Goal: Information Seeking & Learning: Learn about a topic

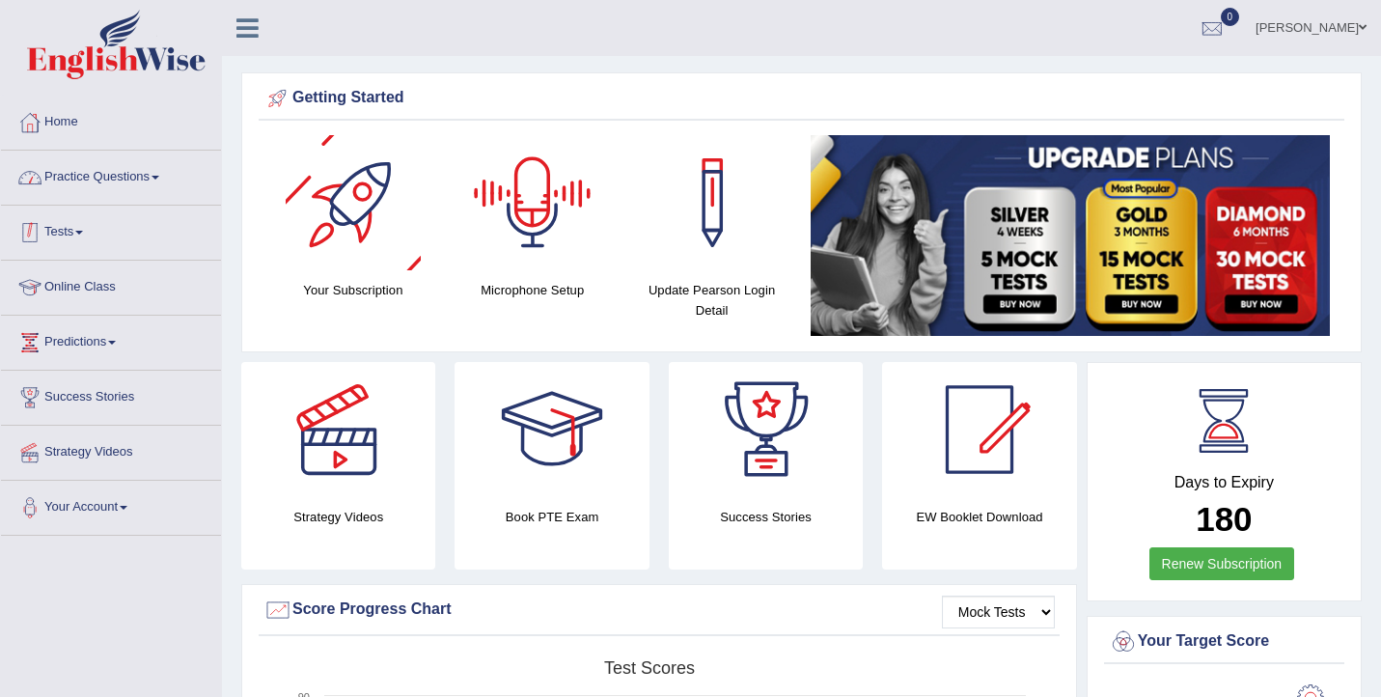
click at [100, 172] on link "Practice Questions" at bounding box center [111, 175] width 220 height 48
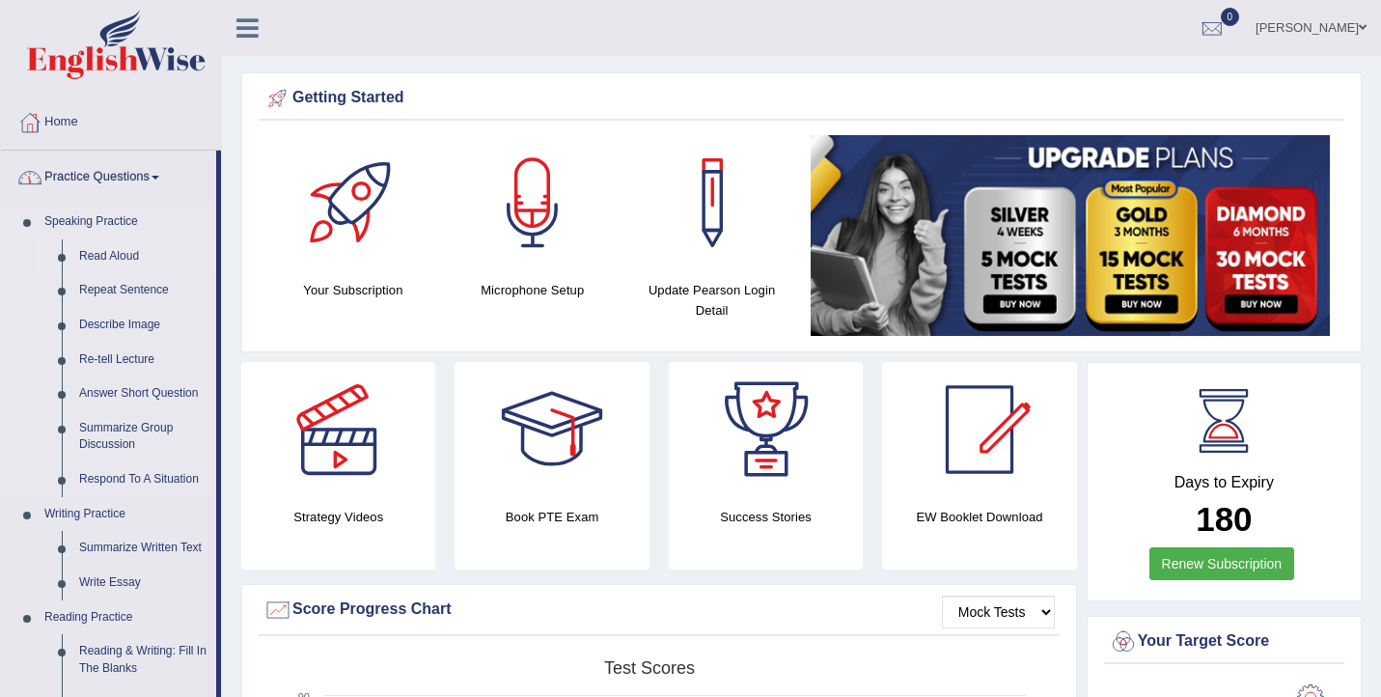
click at [109, 263] on link "Read Aloud" at bounding box center [143, 256] width 146 height 35
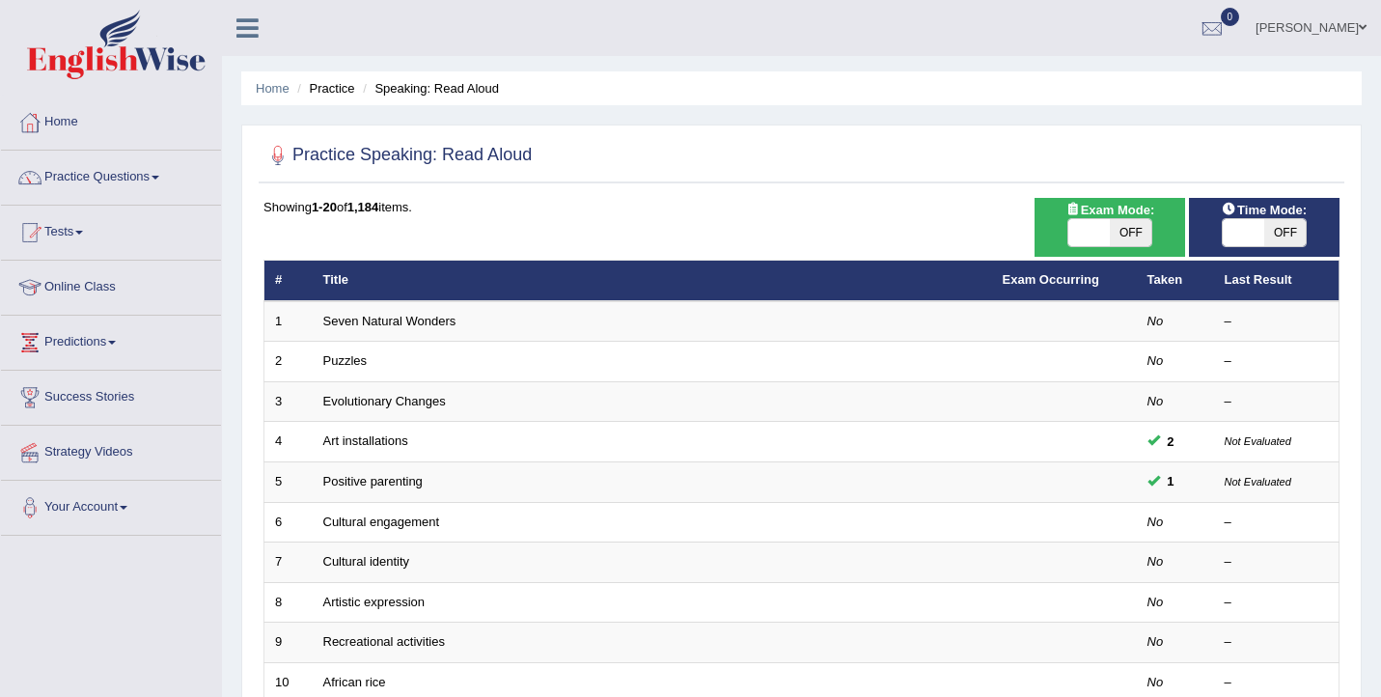
click at [1094, 235] on span at bounding box center [1088, 232] width 41 height 27
checkbox input "true"
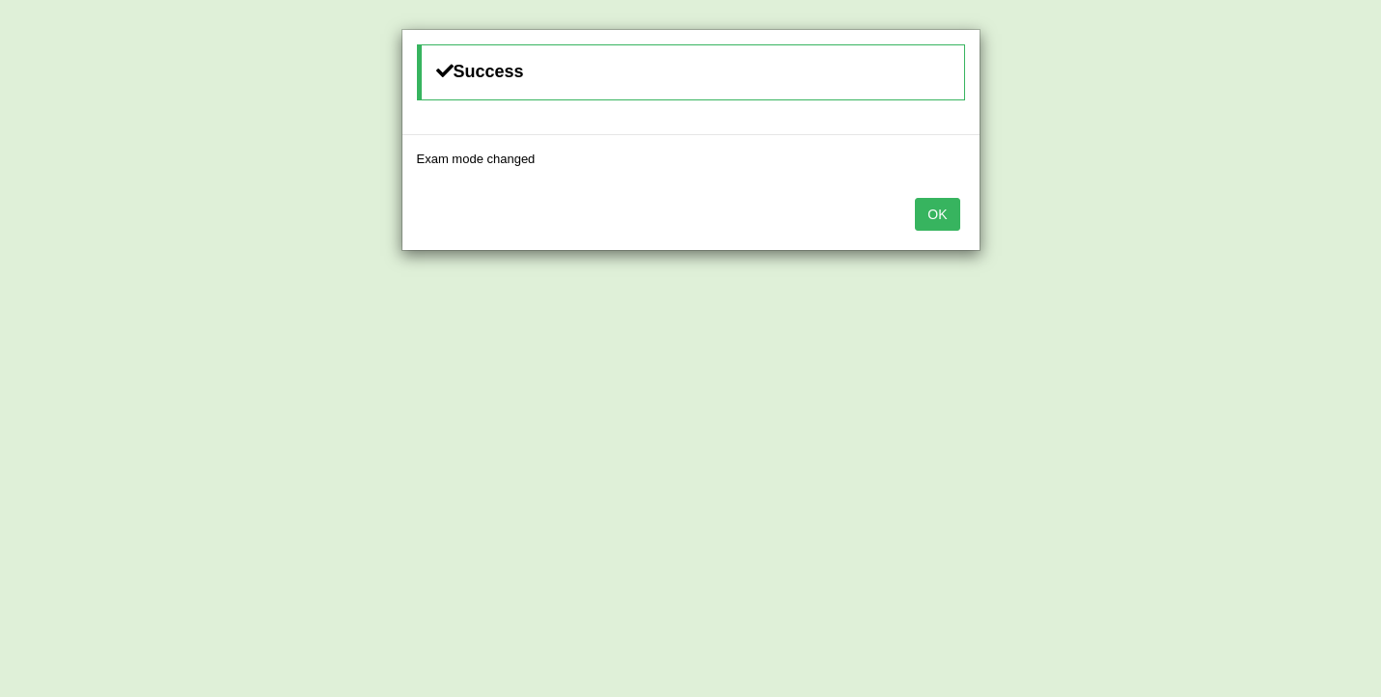
click at [941, 199] on button "OK" at bounding box center [937, 214] width 44 height 33
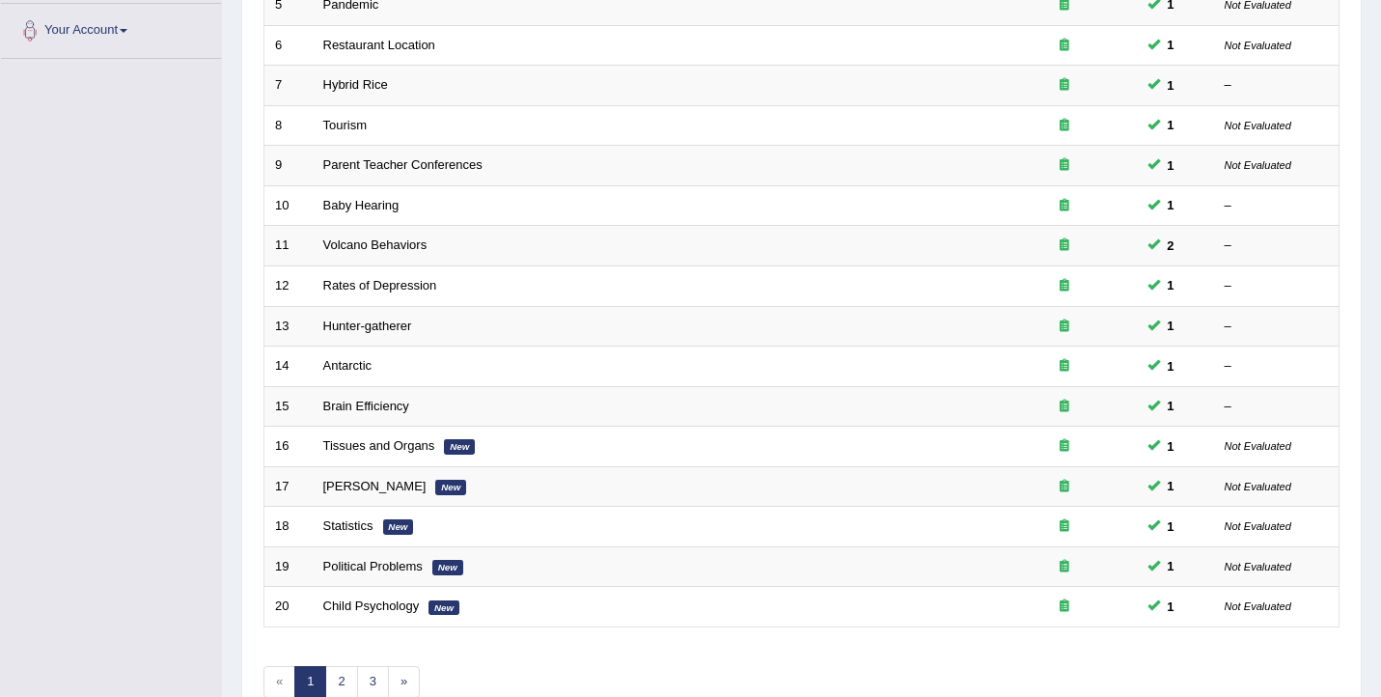
scroll to position [501, 0]
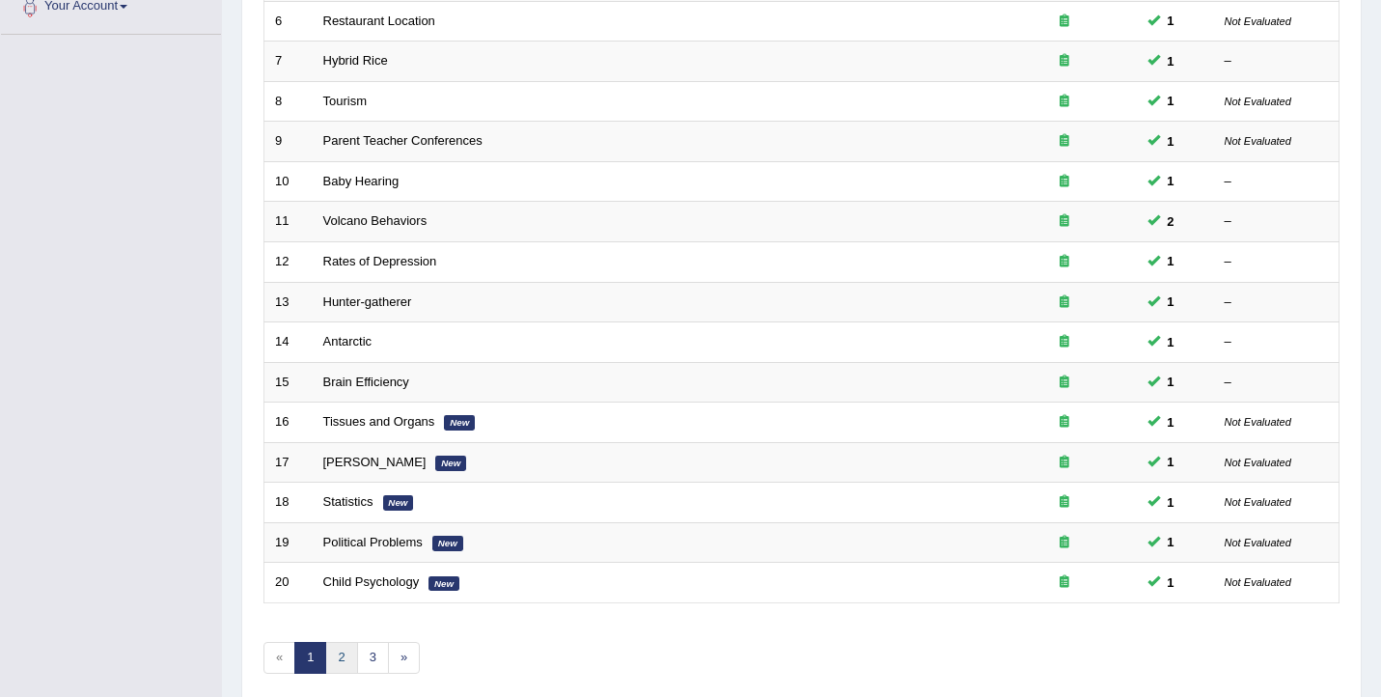
click at [347, 665] on link "2" at bounding box center [341, 658] width 32 height 32
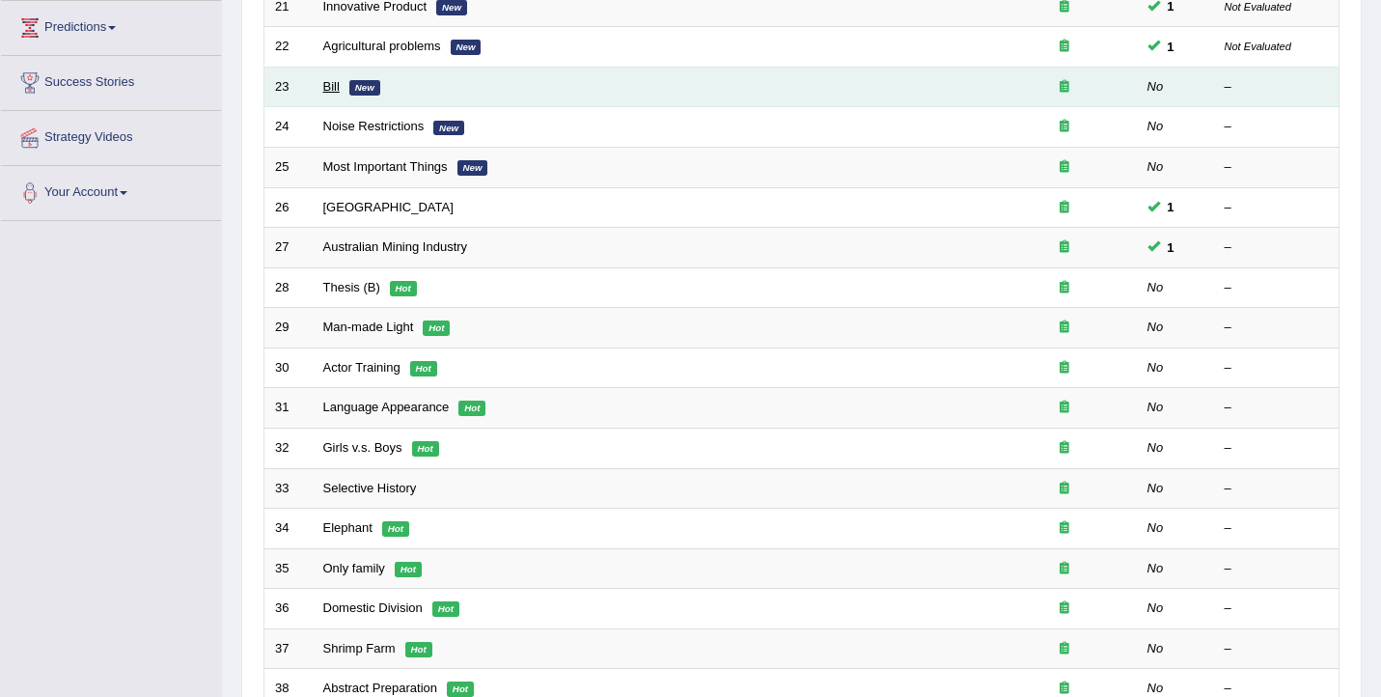
click at [324, 91] on link "Bill" at bounding box center [331, 86] width 16 height 14
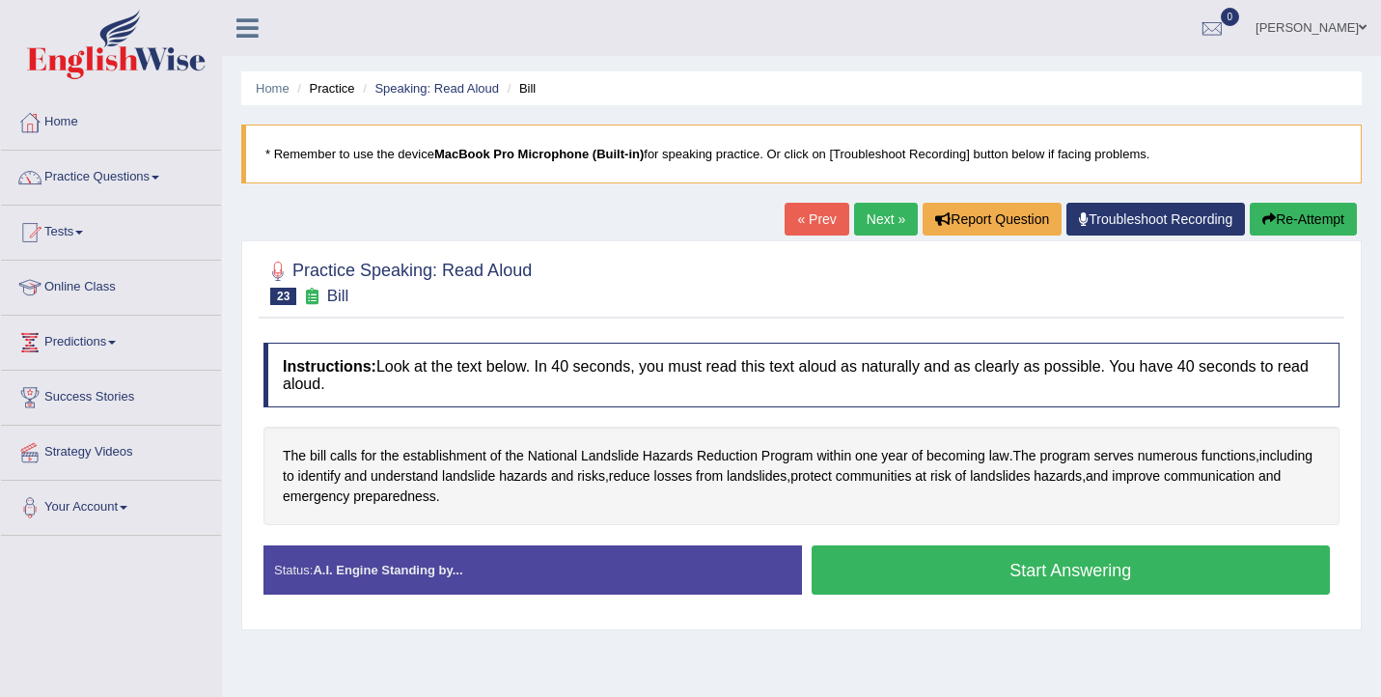
click at [852, 566] on button "Start Answering" at bounding box center [1071, 569] width 519 height 49
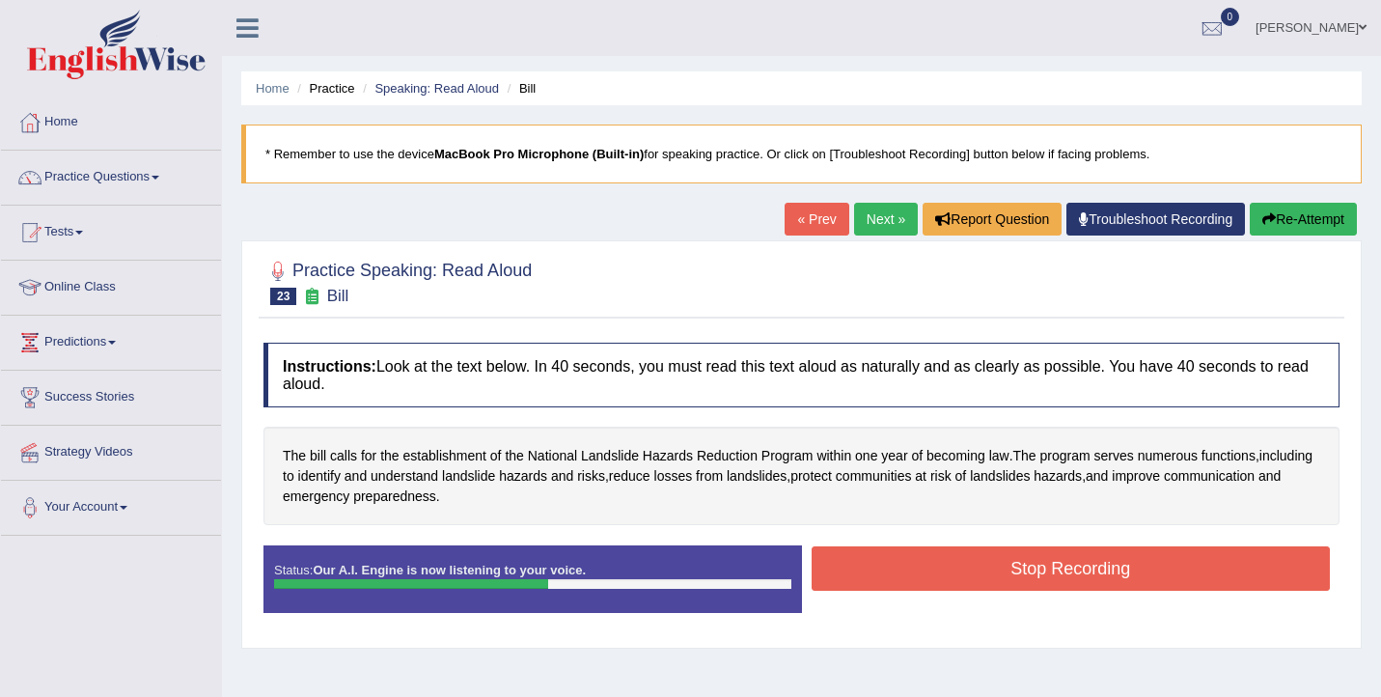
click at [981, 585] on button "Stop Recording" at bounding box center [1071, 568] width 519 height 44
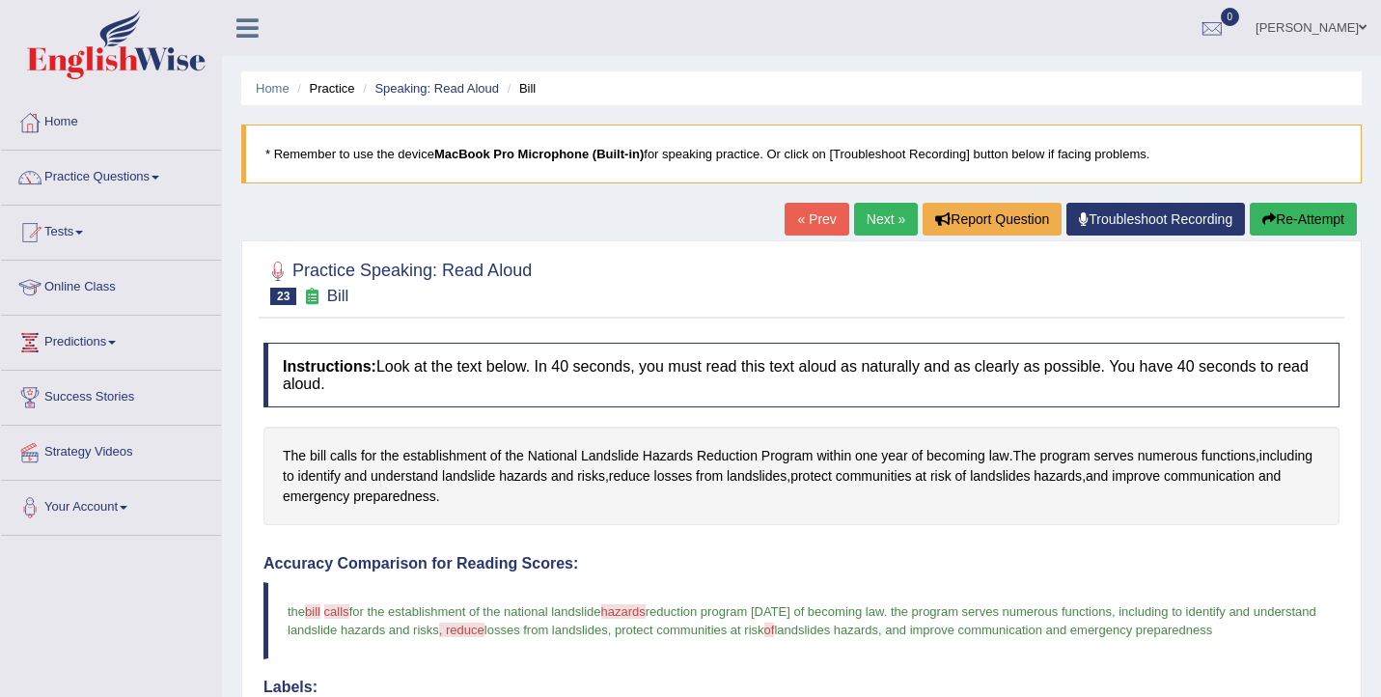
click at [875, 223] on link "Next »" at bounding box center [886, 219] width 64 height 33
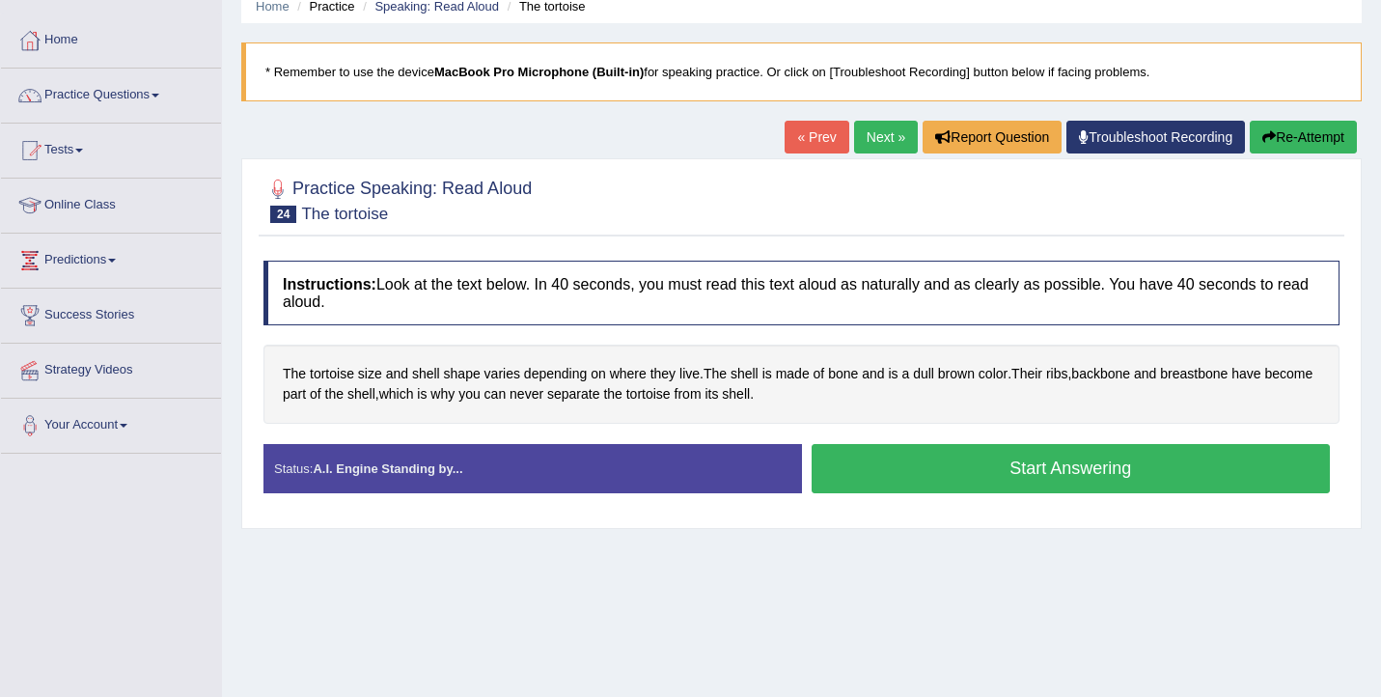
scroll to position [88, 0]
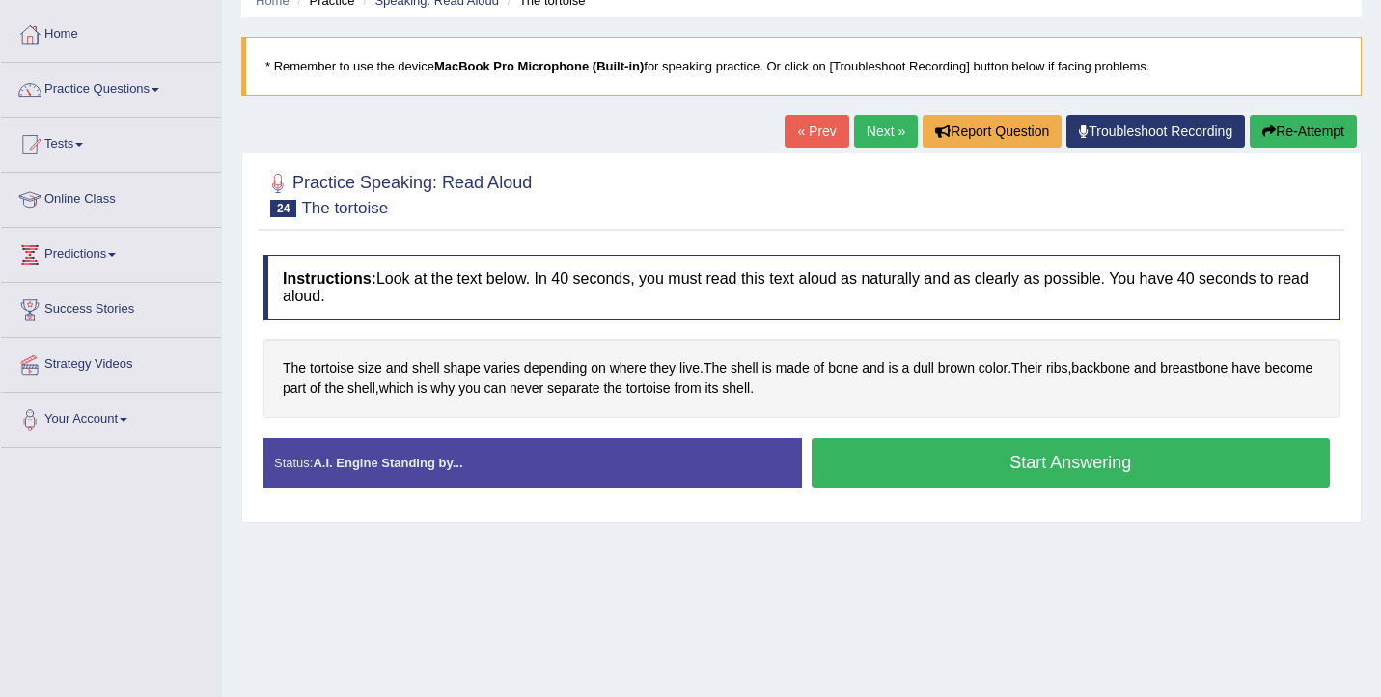
click at [883, 472] on button "Start Answering" at bounding box center [1071, 462] width 519 height 49
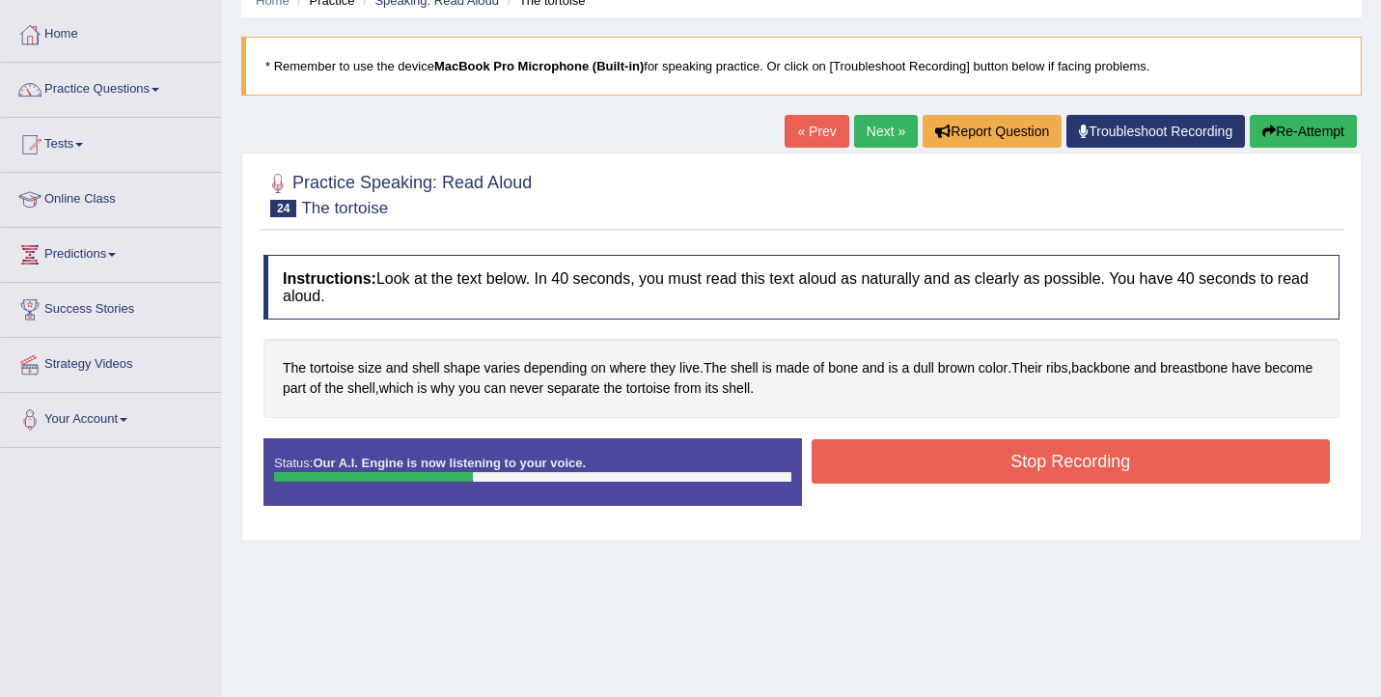
click at [917, 449] on button "Stop Recording" at bounding box center [1071, 461] width 519 height 44
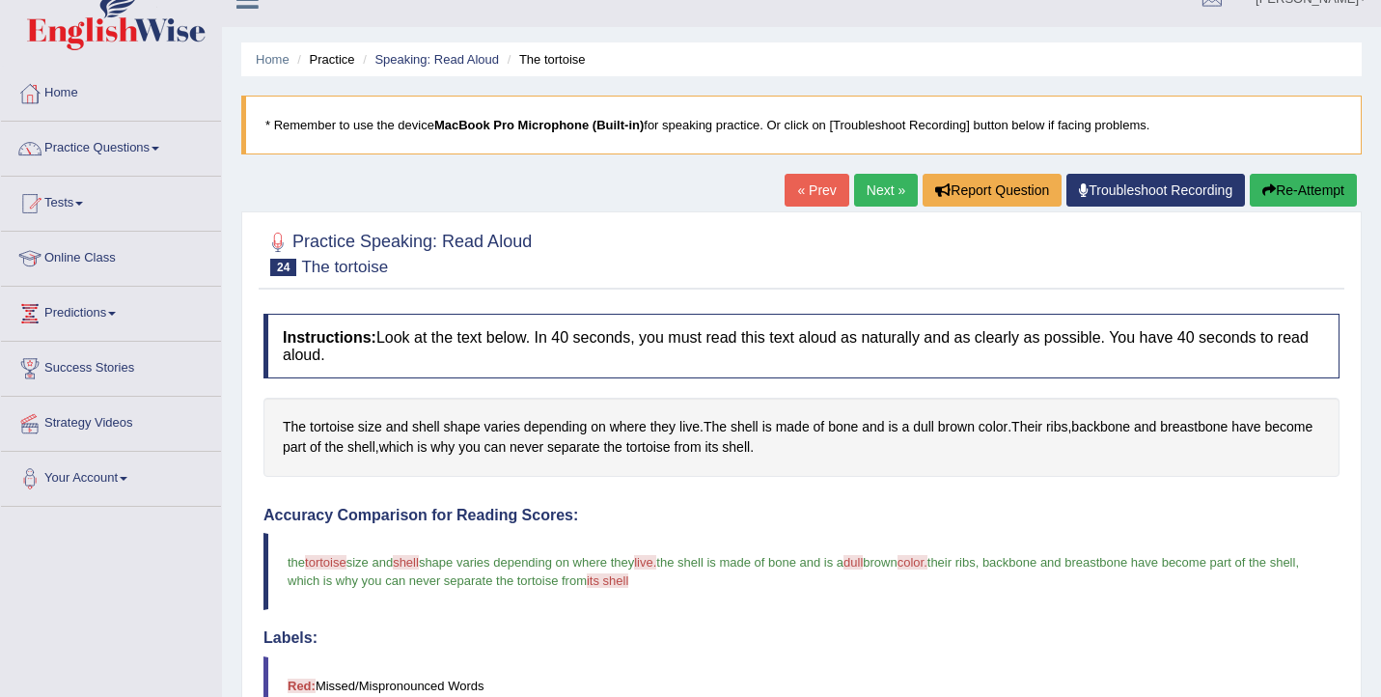
scroll to position [12, 0]
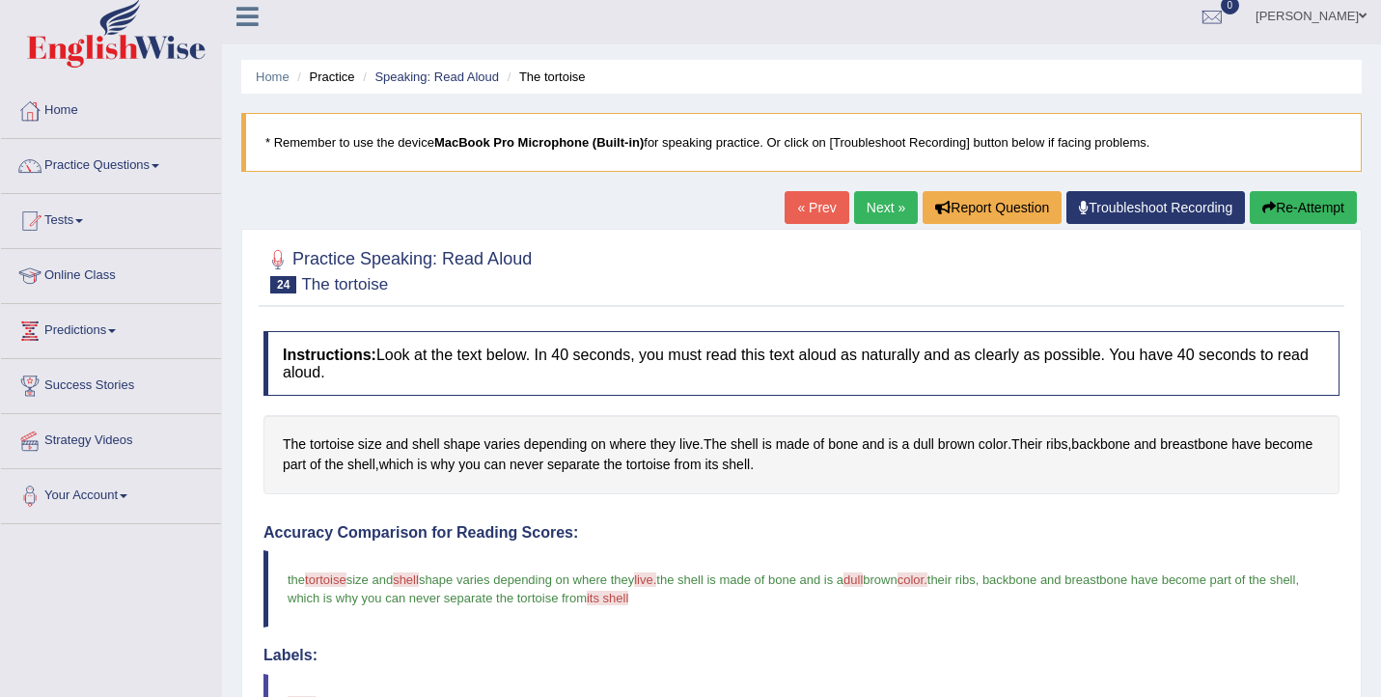
click at [1339, 207] on button "Re-Attempt" at bounding box center [1303, 207] width 107 height 33
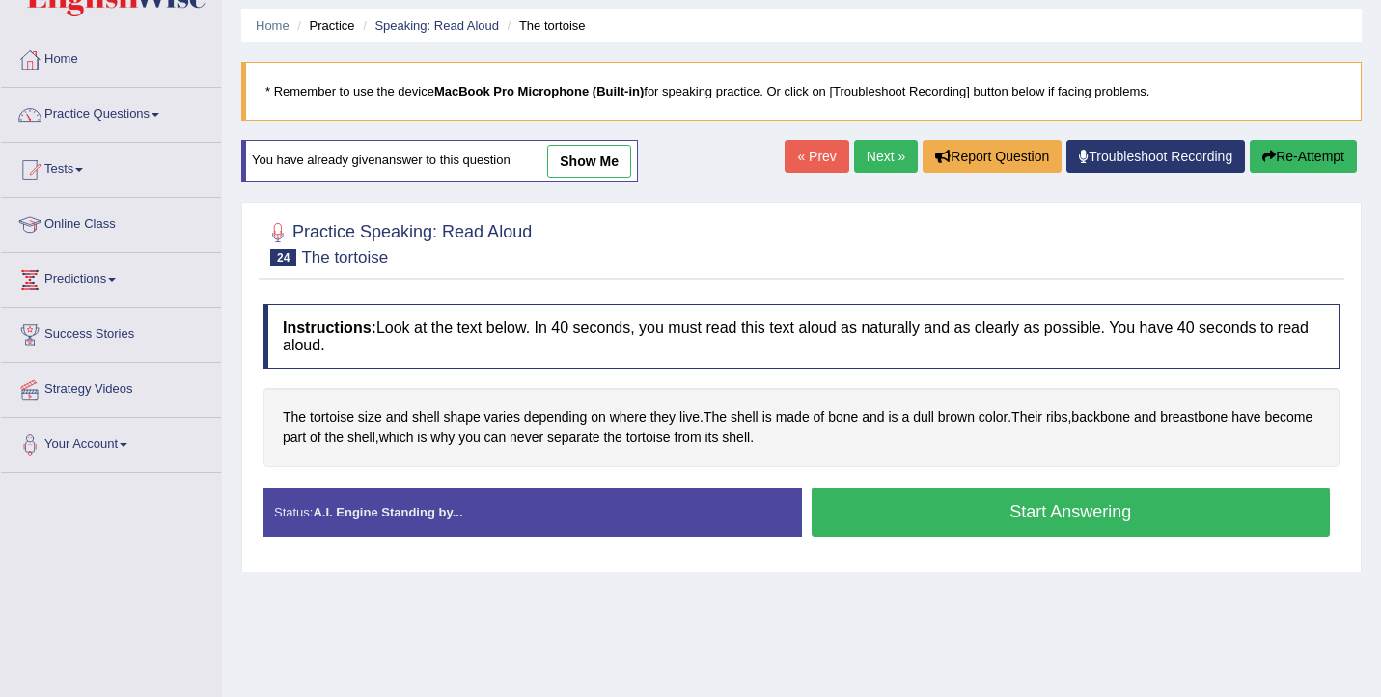
scroll to position [71, 0]
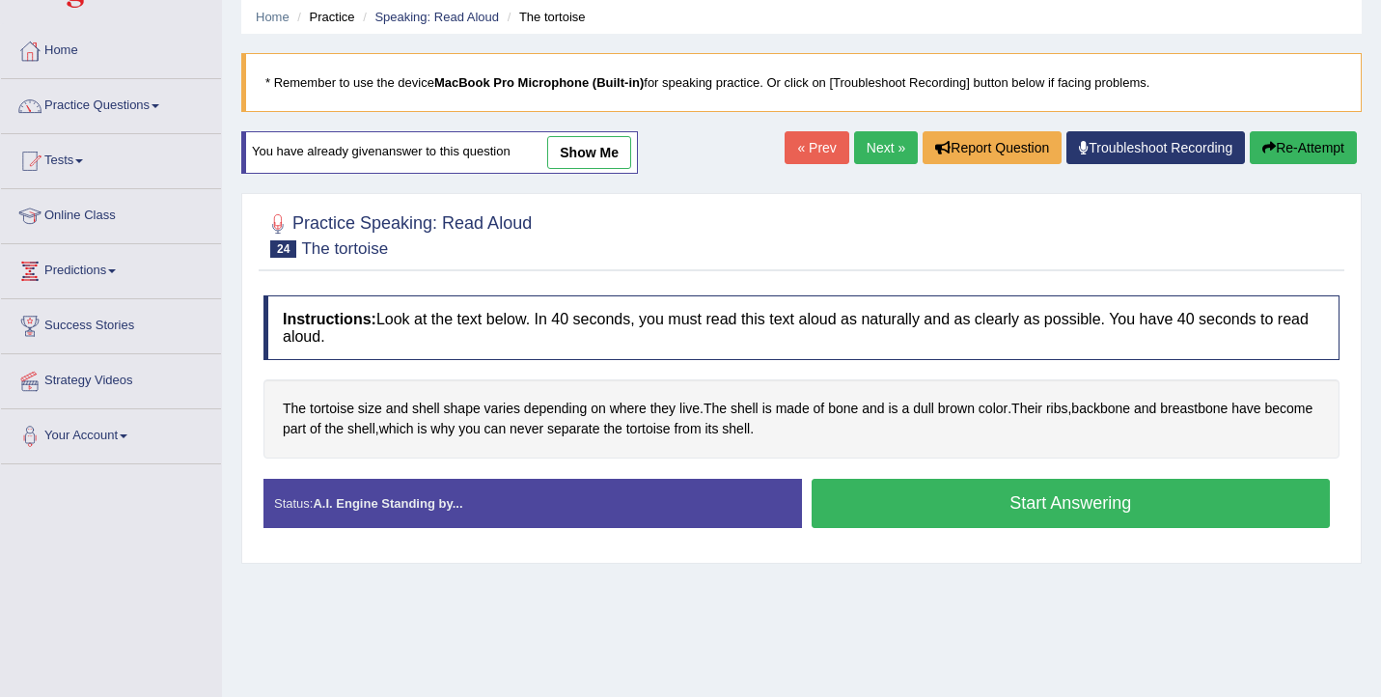
click at [949, 496] on button "Start Answering" at bounding box center [1071, 503] width 519 height 49
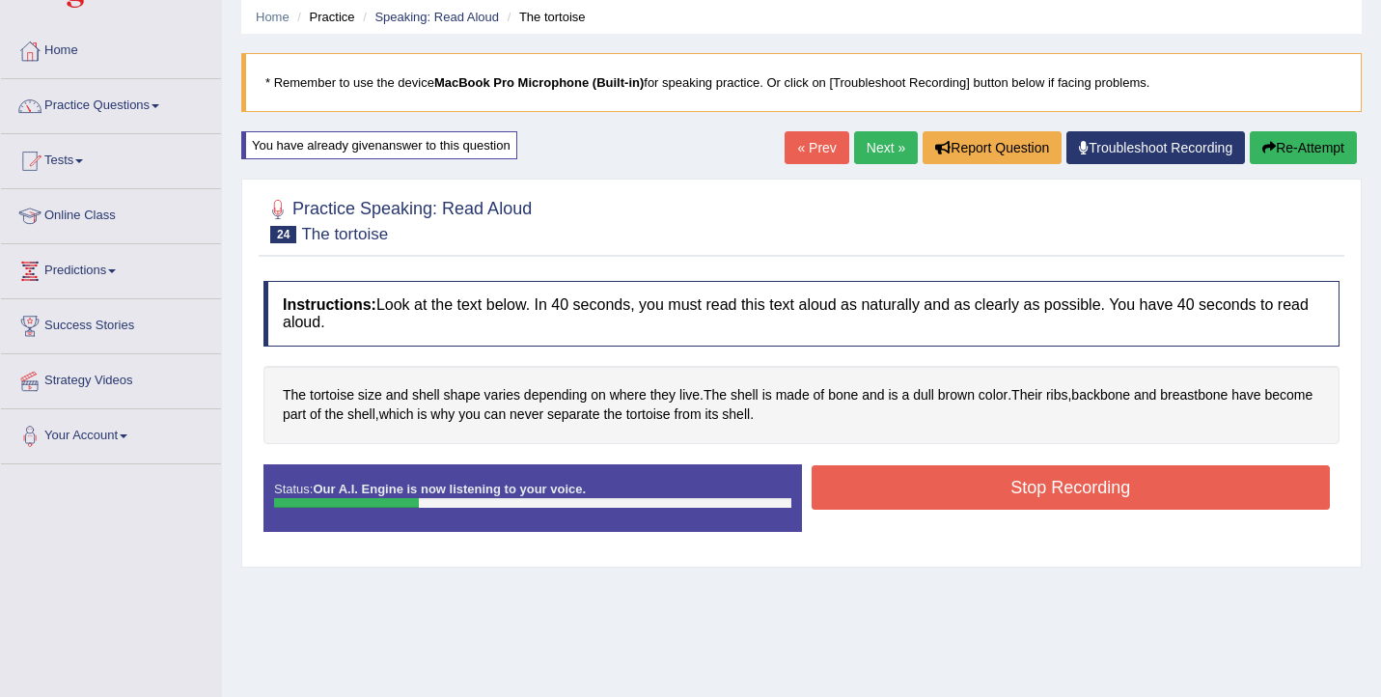
click at [1082, 478] on button "Stop Recording" at bounding box center [1071, 487] width 519 height 44
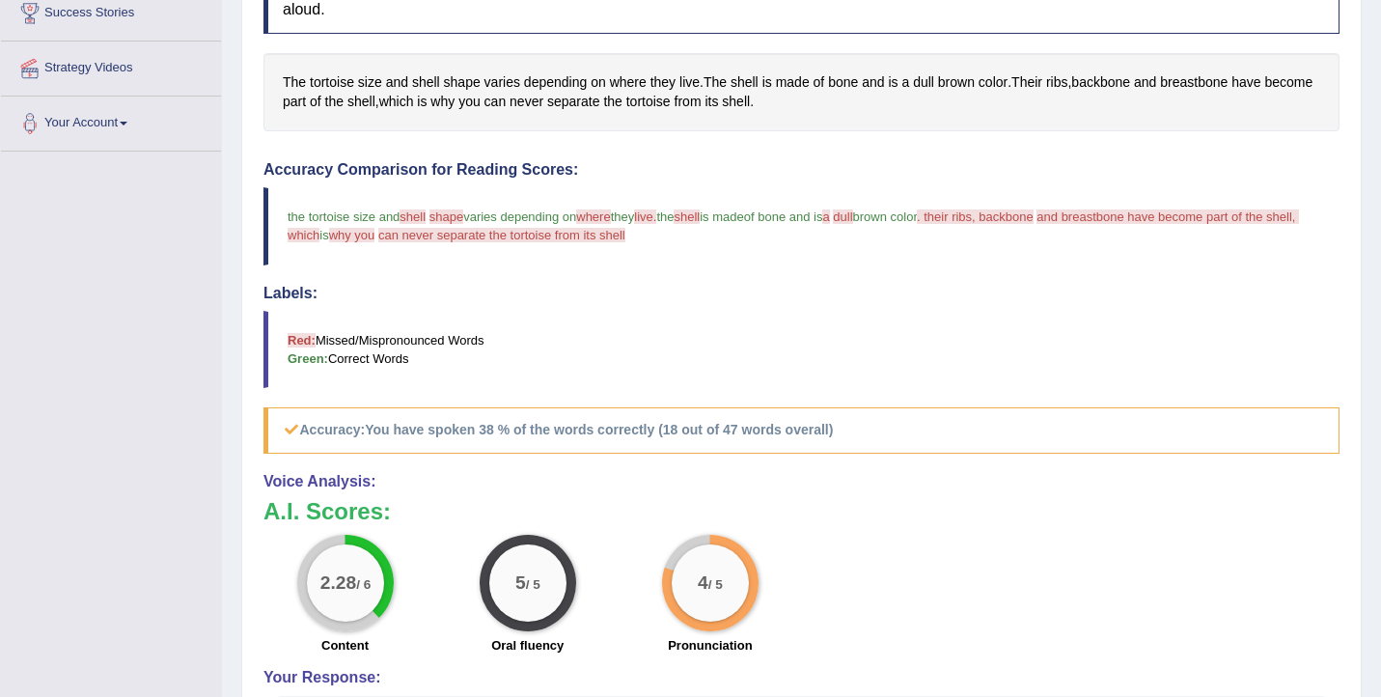
scroll to position [91, 0]
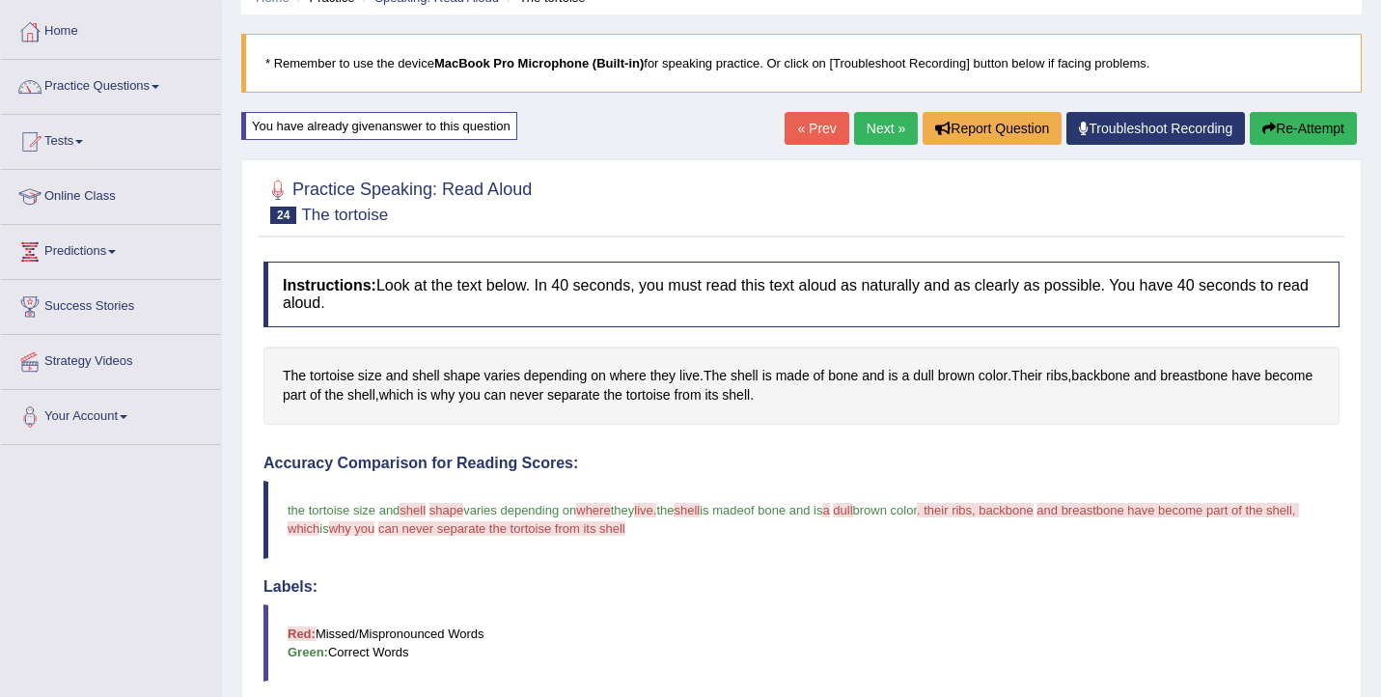
click at [1302, 135] on button "Re-Attempt" at bounding box center [1303, 128] width 107 height 33
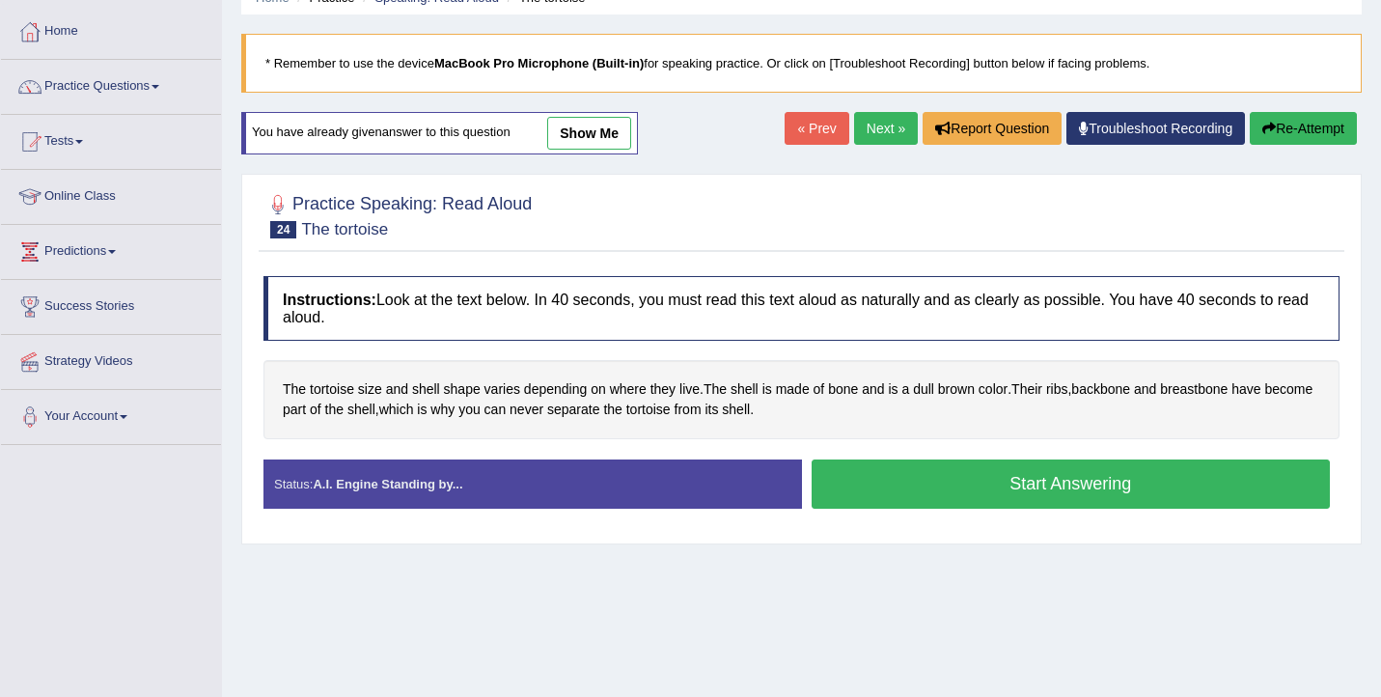
scroll to position [153, 0]
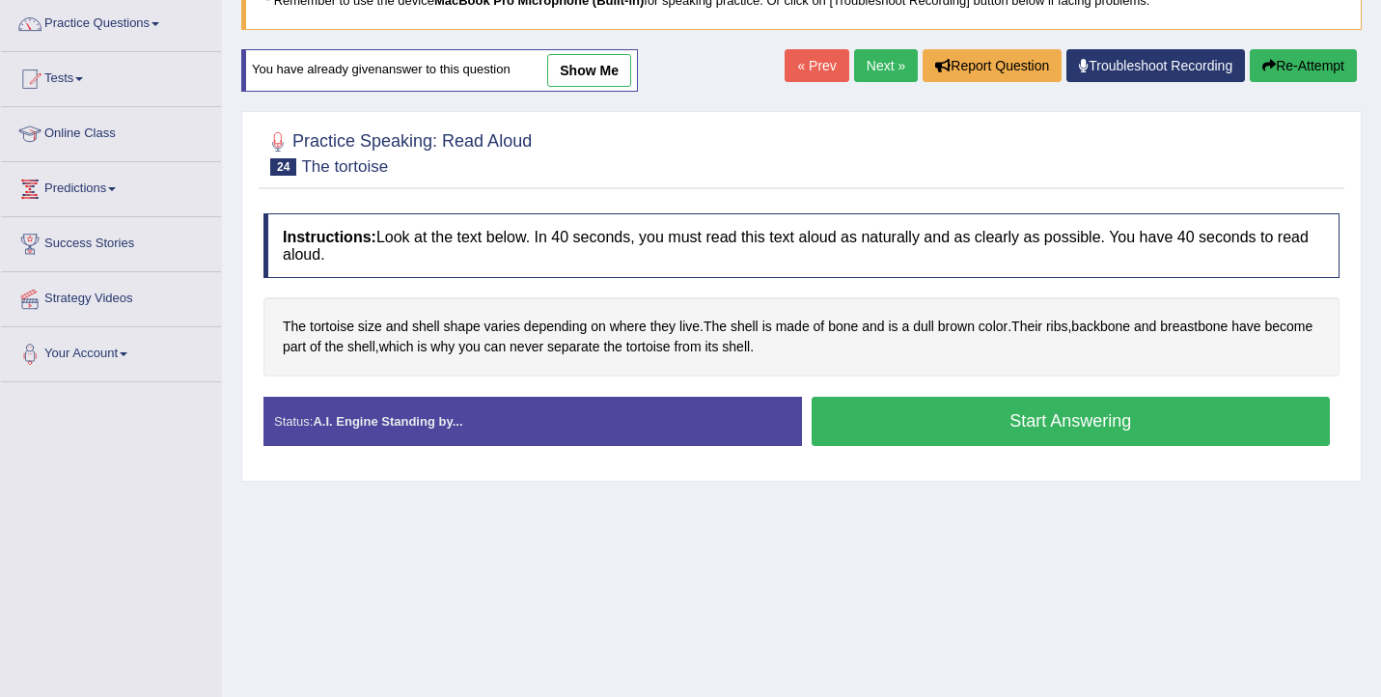
click at [969, 426] on button "Start Answering" at bounding box center [1071, 421] width 519 height 49
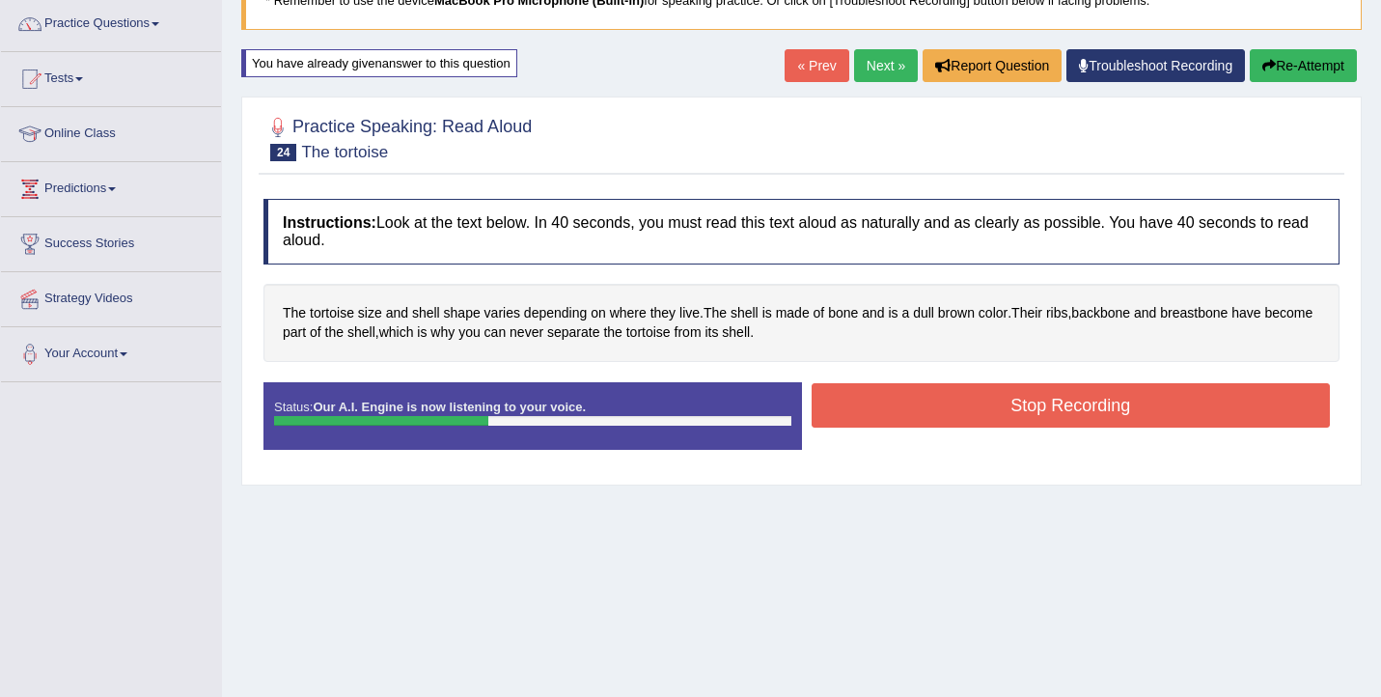
click at [922, 419] on button "Stop Recording" at bounding box center [1071, 405] width 519 height 44
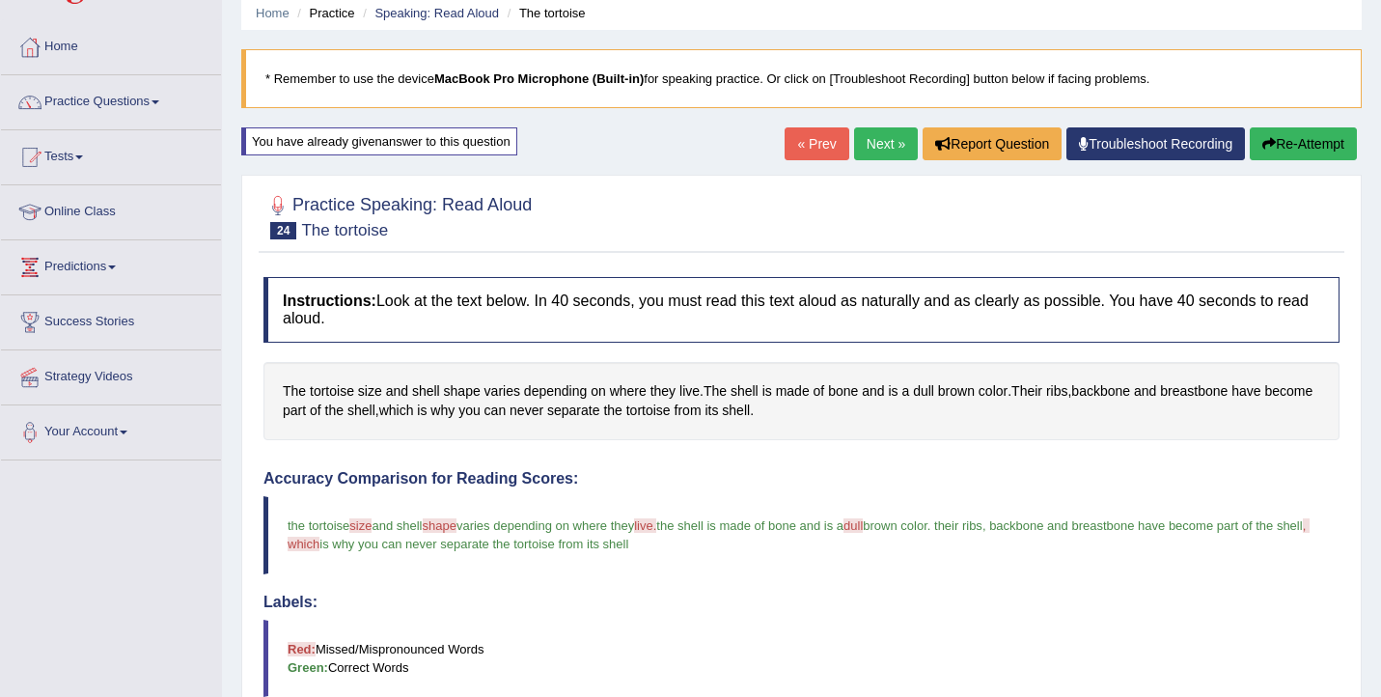
scroll to position [0, 0]
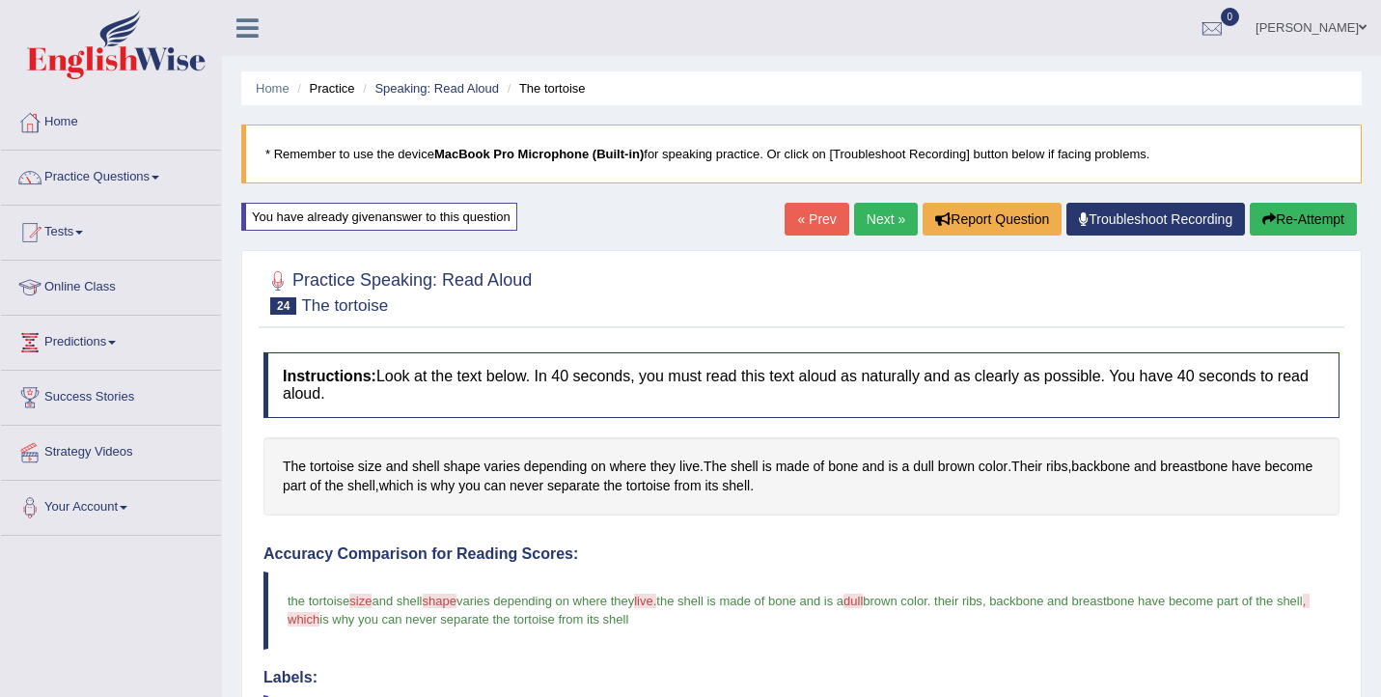
click at [868, 218] on link "Next »" at bounding box center [886, 219] width 64 height 33
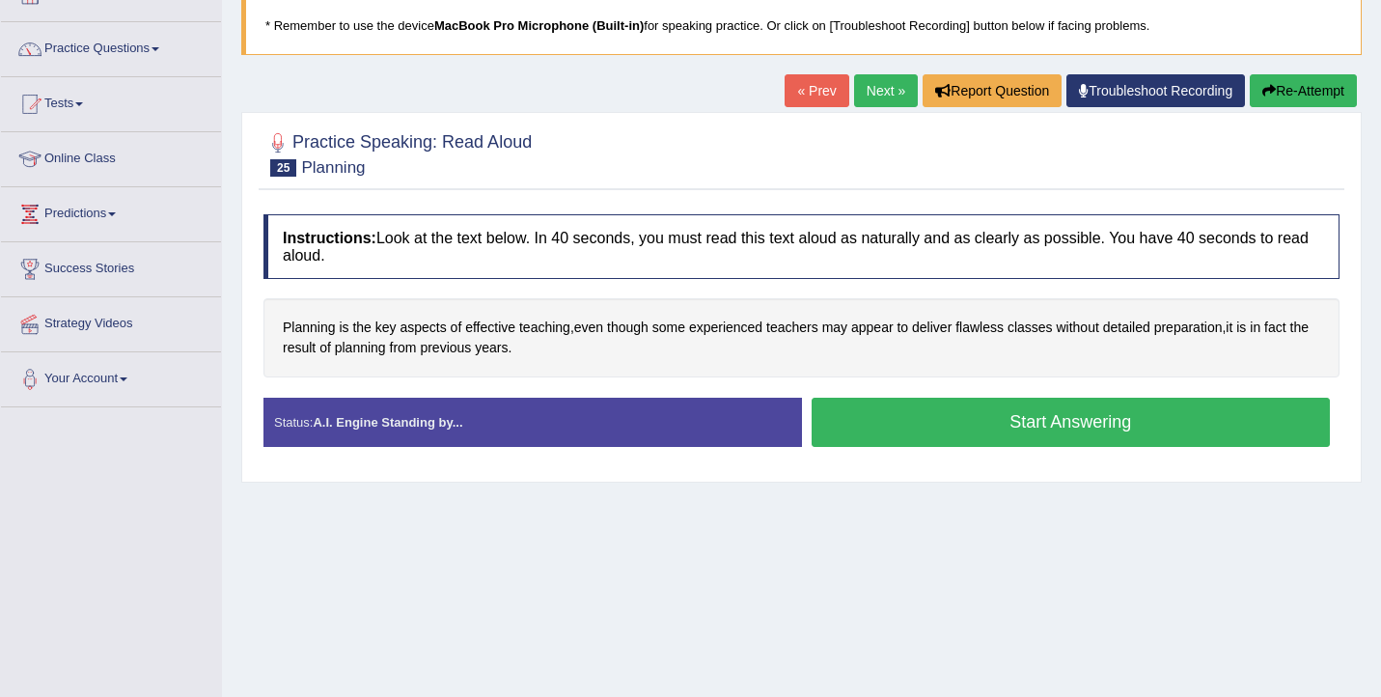
scroll to position [179, 0]
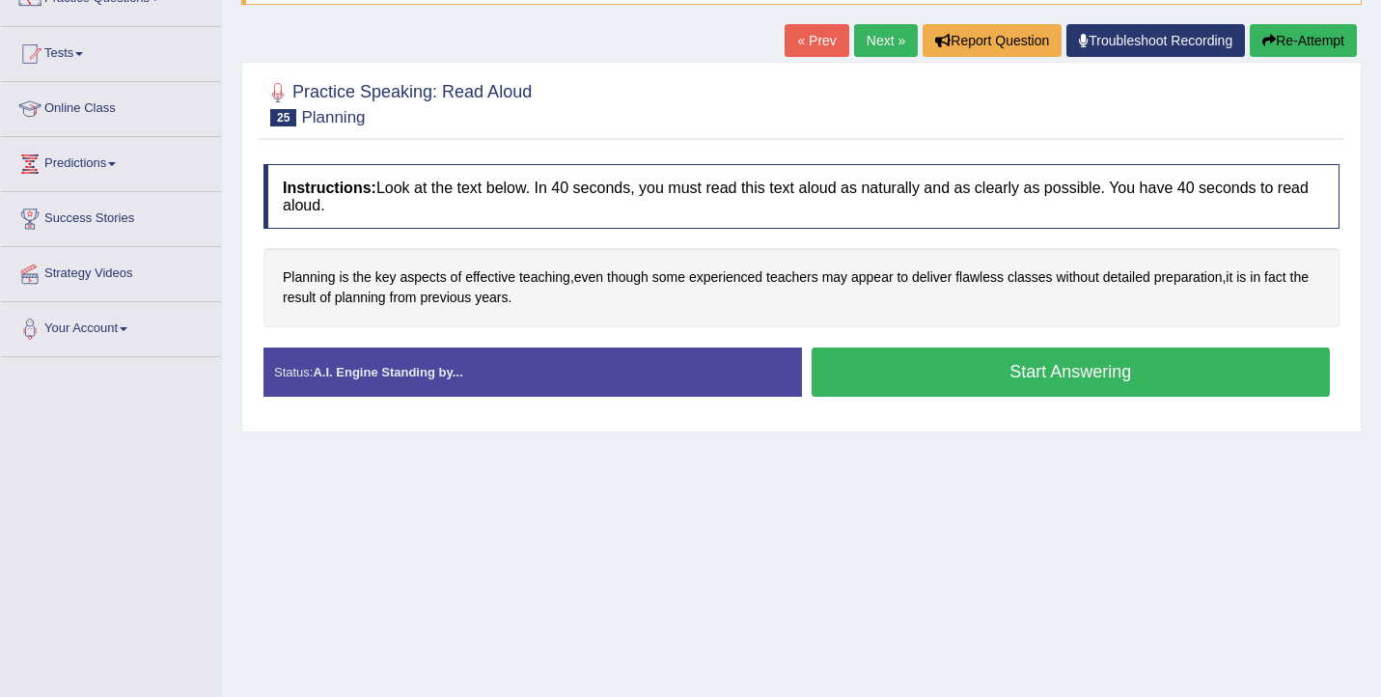
click at [894, 371] on button "Start Answering" at bounding box center [1071, 371] width 519 height 49
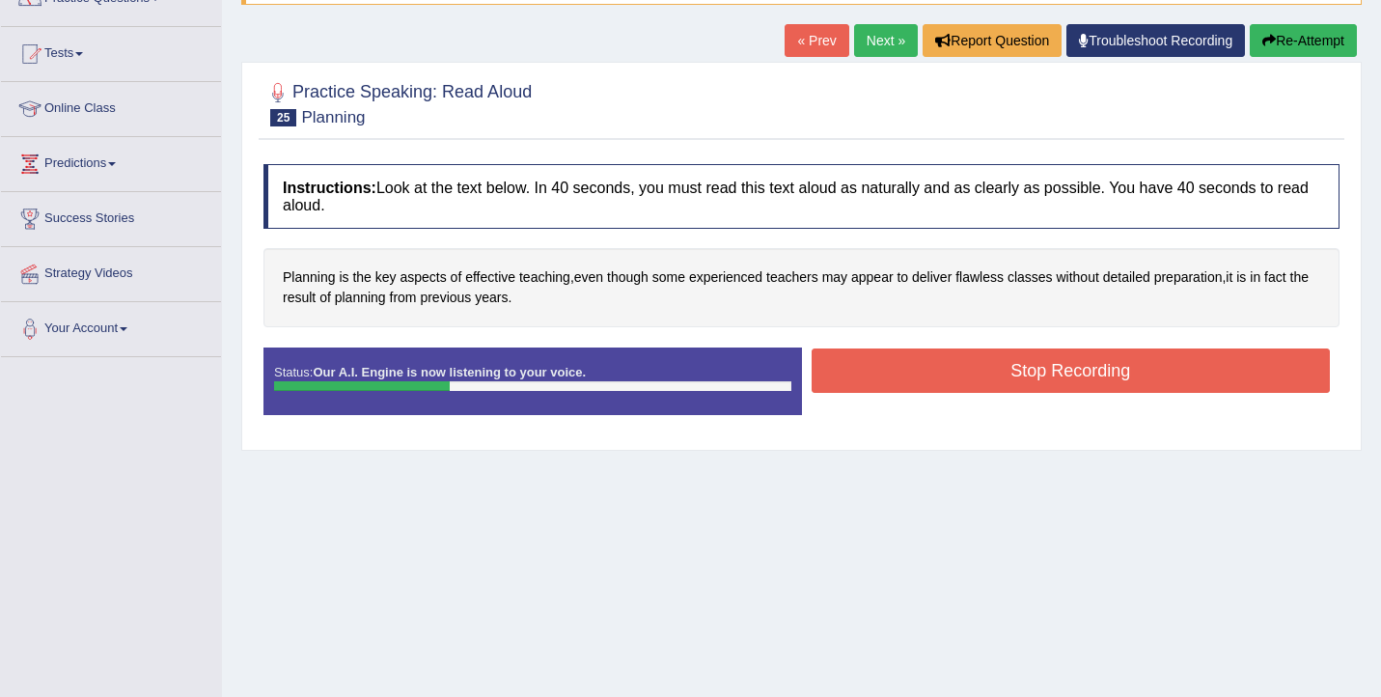
click at [1029, 360] on button "Stop Recording" at bounding box center [1071, 370] width 519 height 44
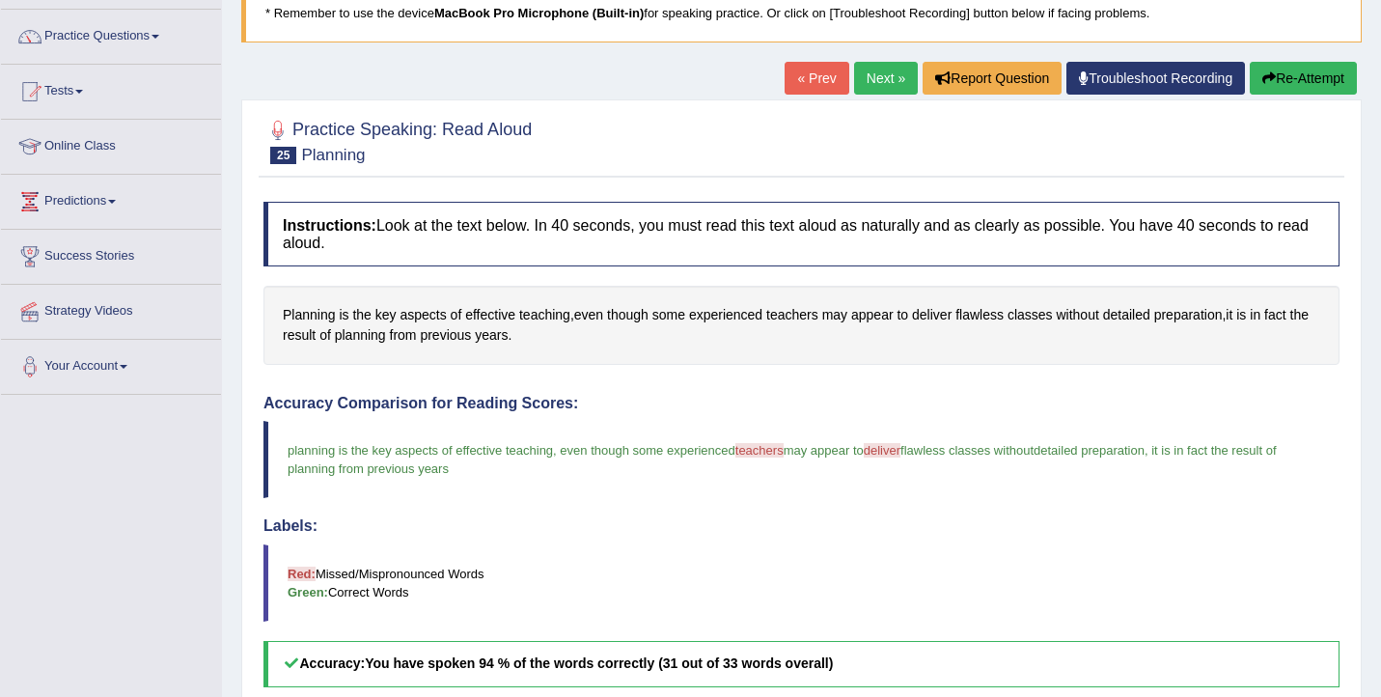
scroll to position [134, 0]
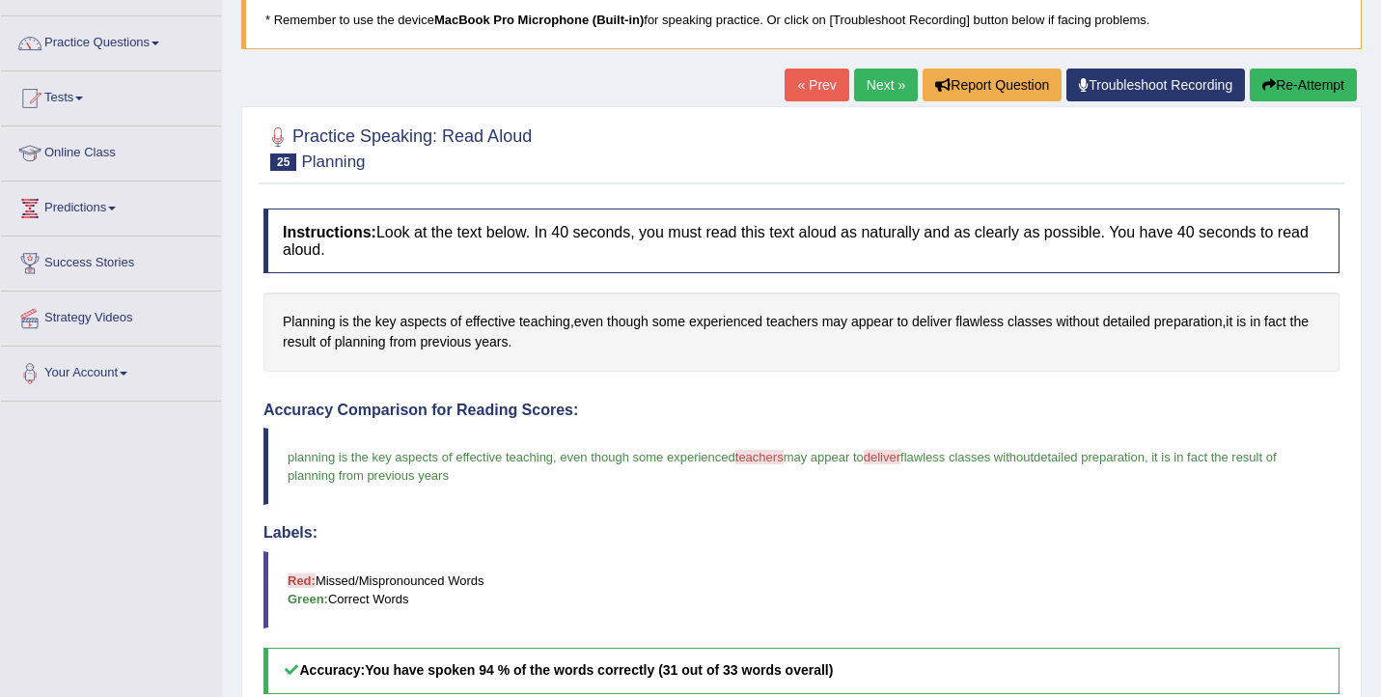
click at [869, 92] on link "Next »" at bounding box center [886, 85] width 64 height 33
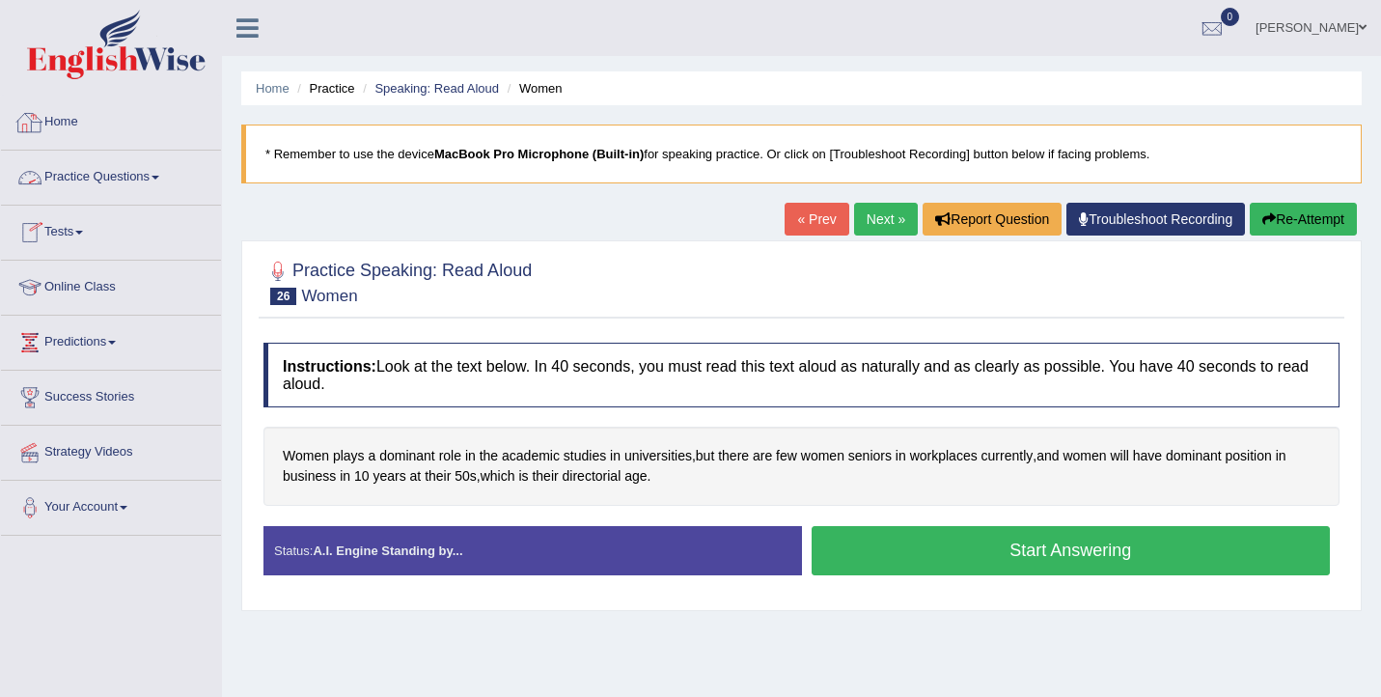
click at [116, 177] on link "Practice Questions" at bounding box center [111, 175] width 220 height 48
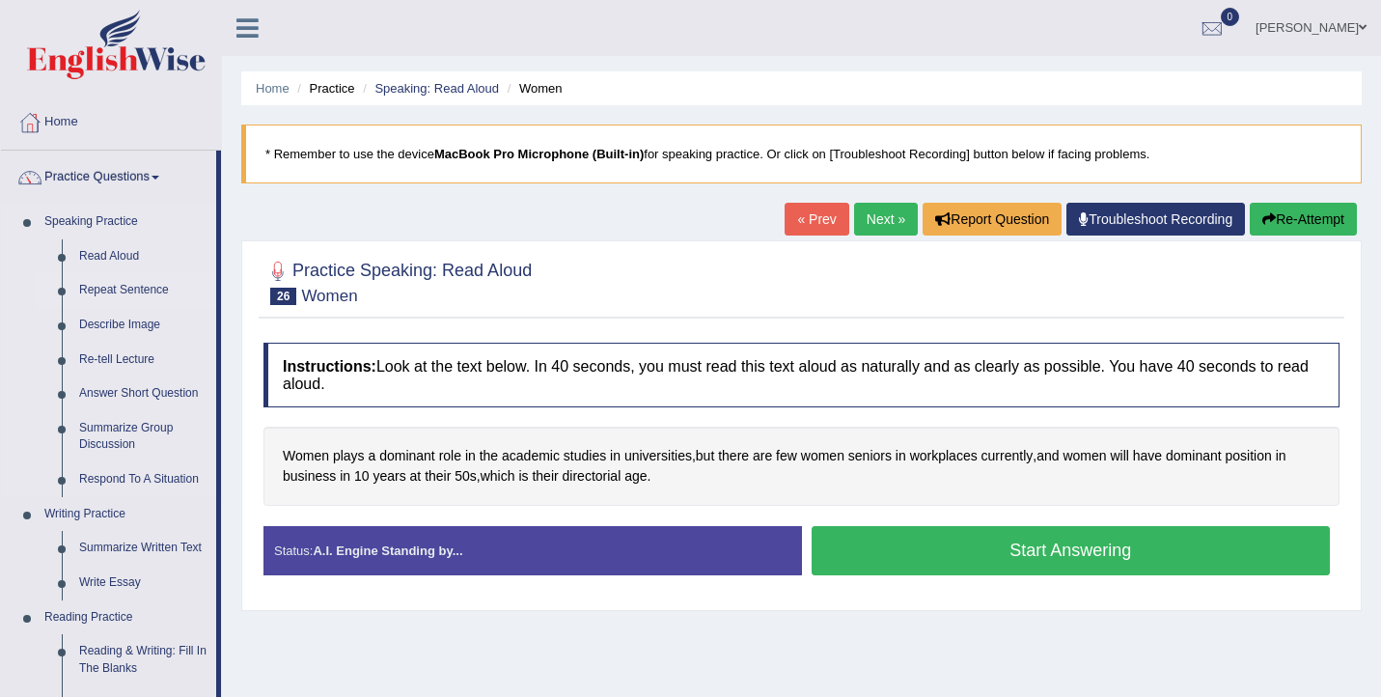
click at [141, 295] on link "Repeat Sentence" at bounding box center [143, 290] width 146 height 35
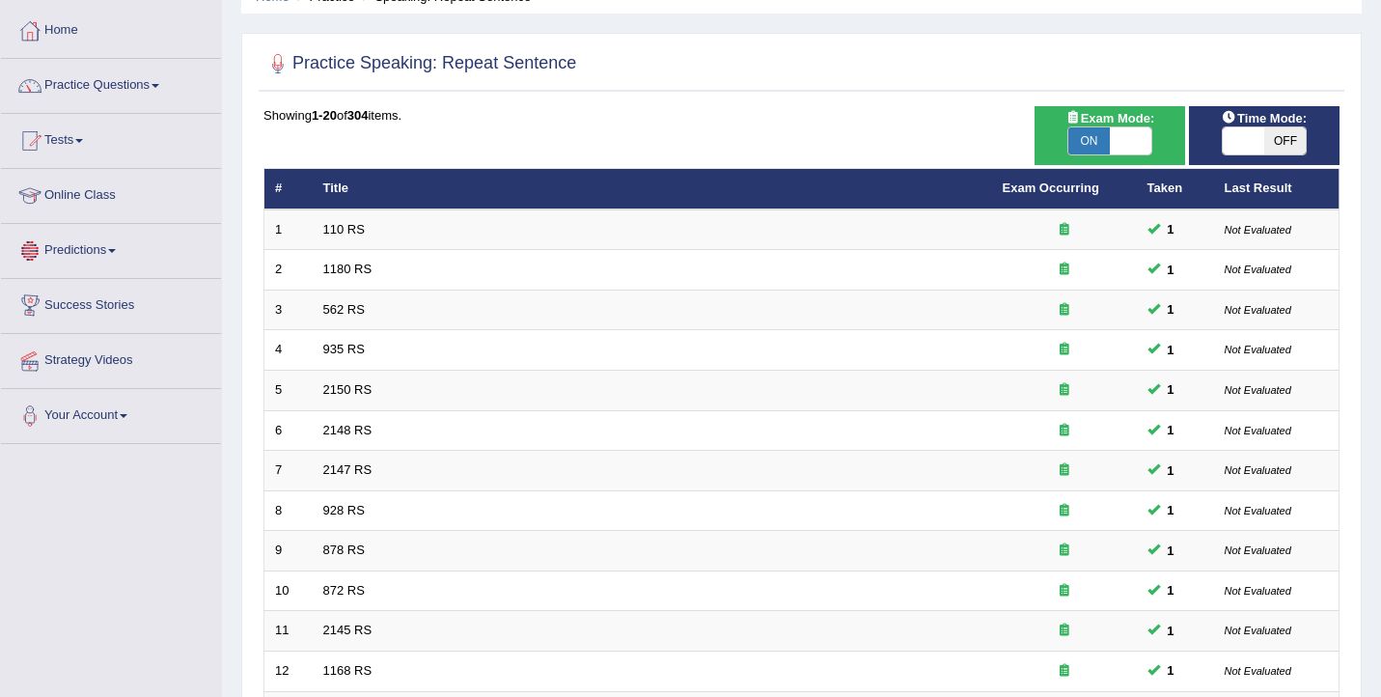
scroll to position [581, 0]
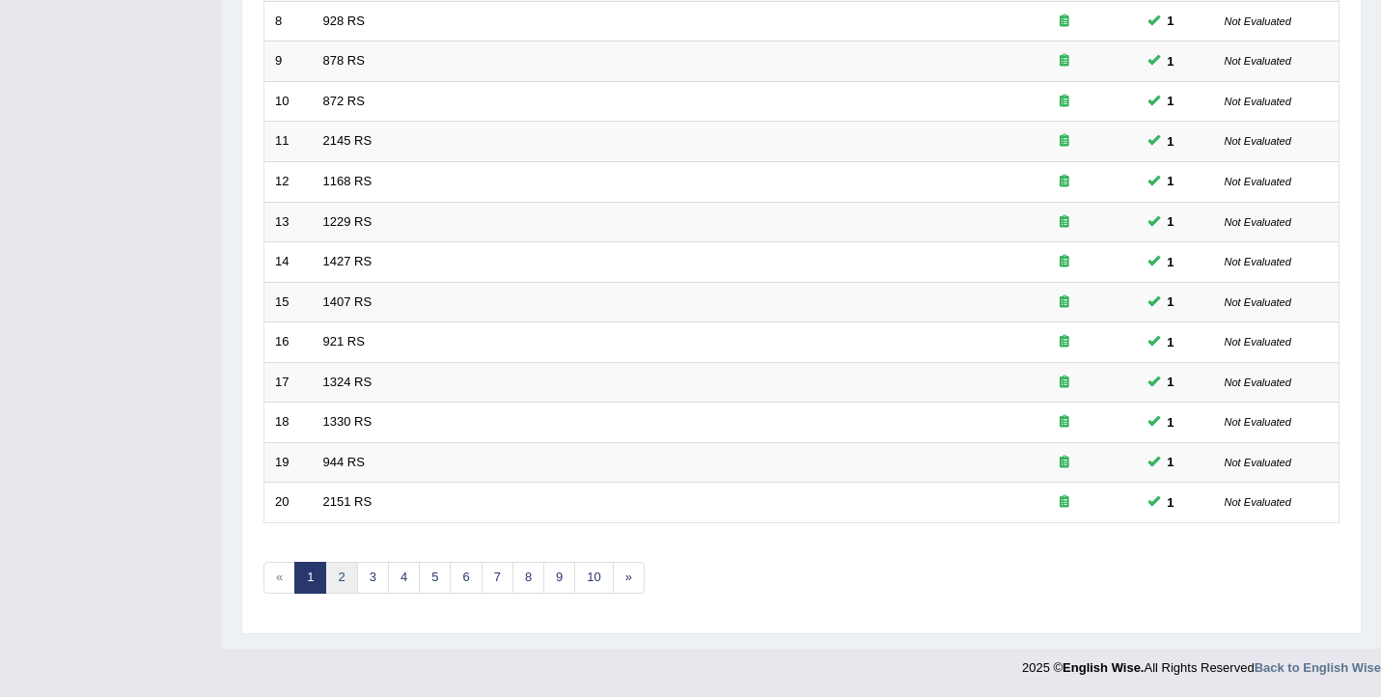
click at [333, 586] on link "2" at bounding box center [341, 578] width 32 height 32
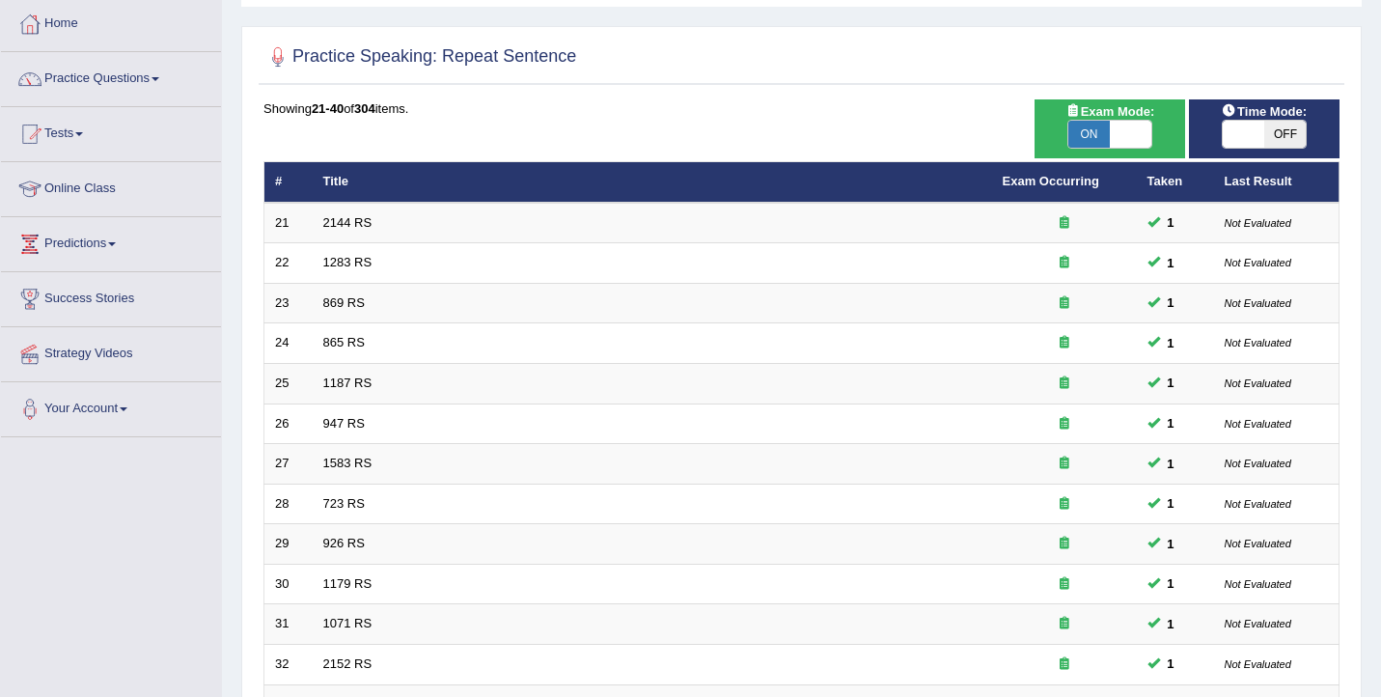
scroll to position [581, 0]
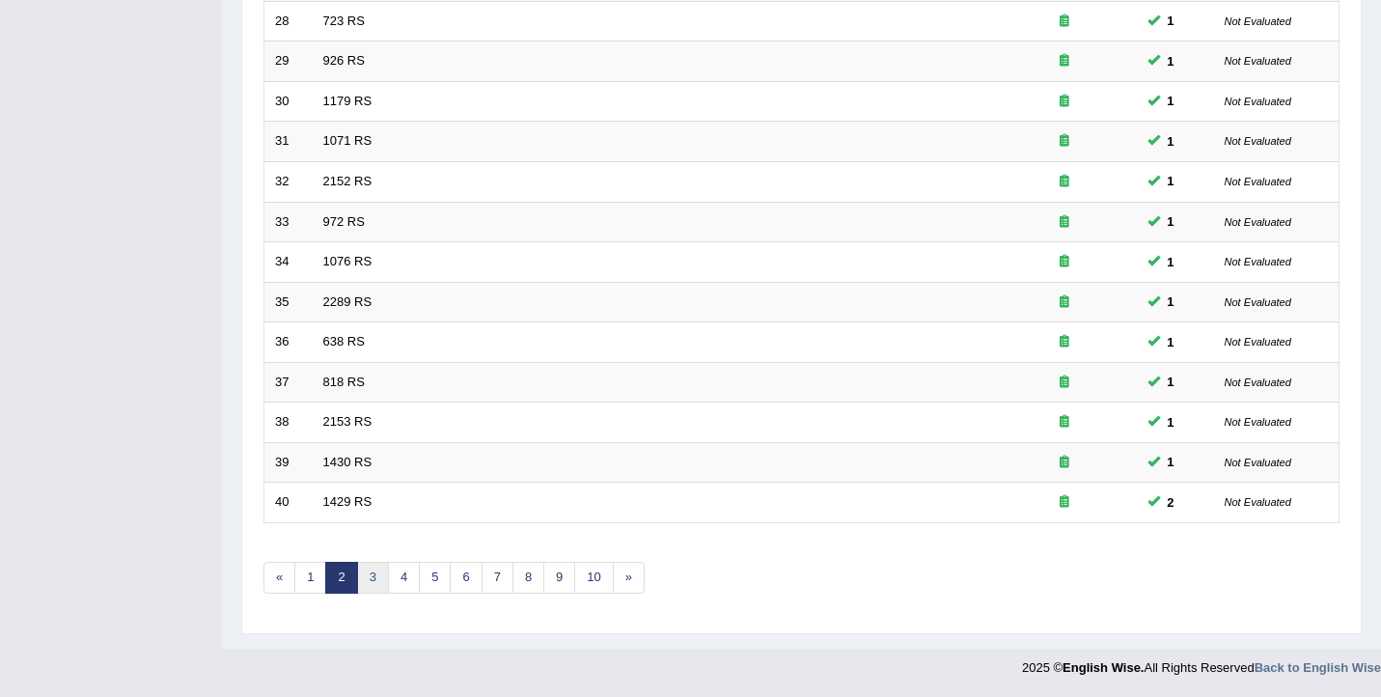
click at [374, 582] on link "3" at bounding box center [373, 578] width 32 height 32
